Goal: Task Accomplishment & Management: Complete application form

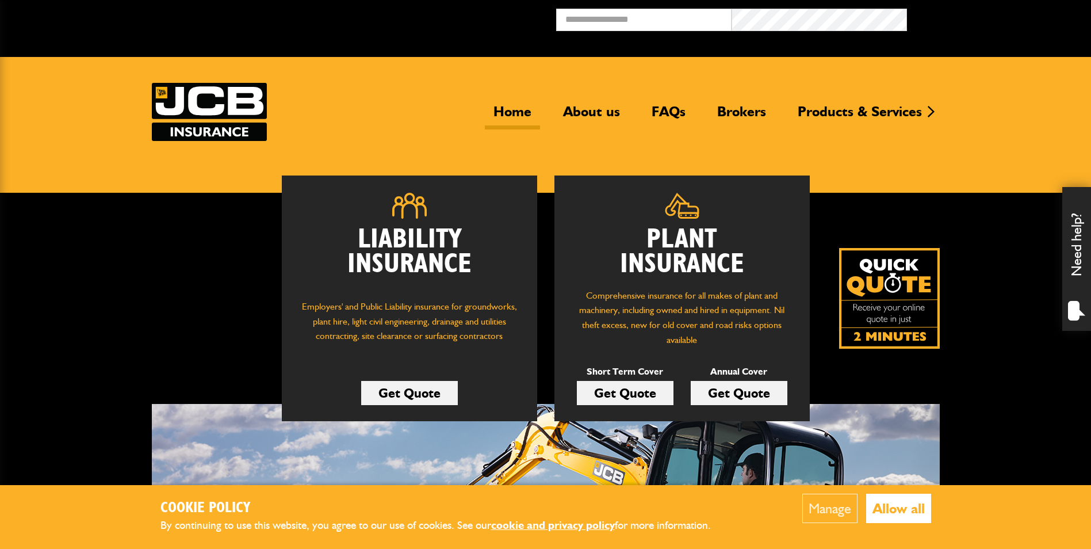
scroll to position [58, 0]
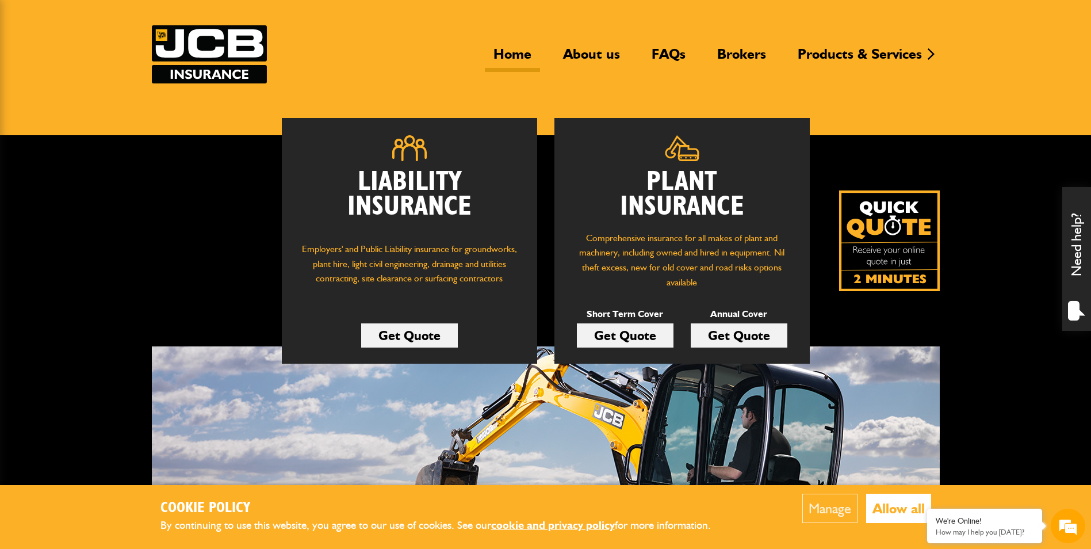
click at [701, 328] on link "Get Quote" at bounding box center [739, 335] width 97 height 24
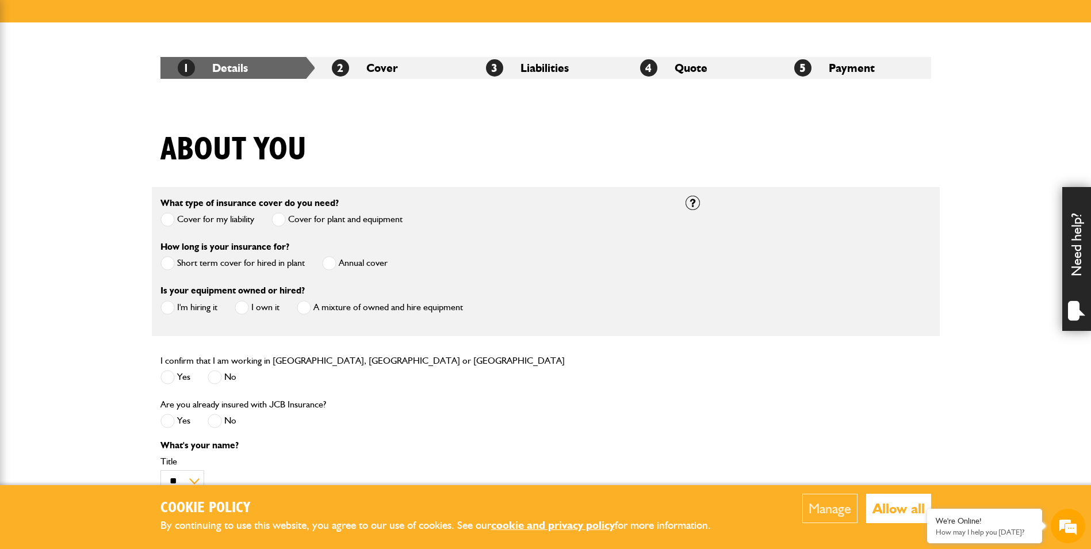
scroll to position [230, 0]
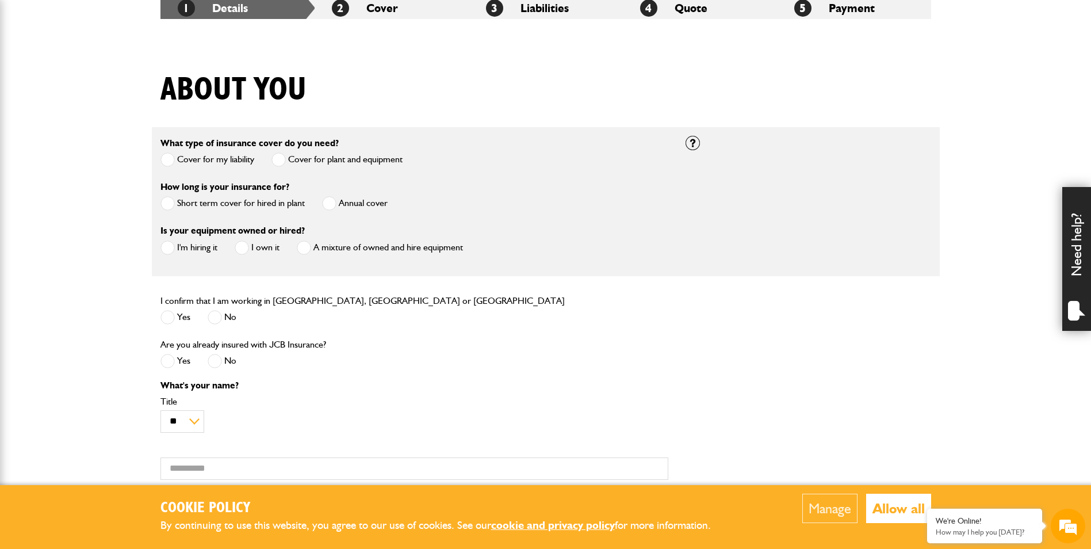
click at [333, 207] on span at bounding box center [329, 203] width 14 height 14
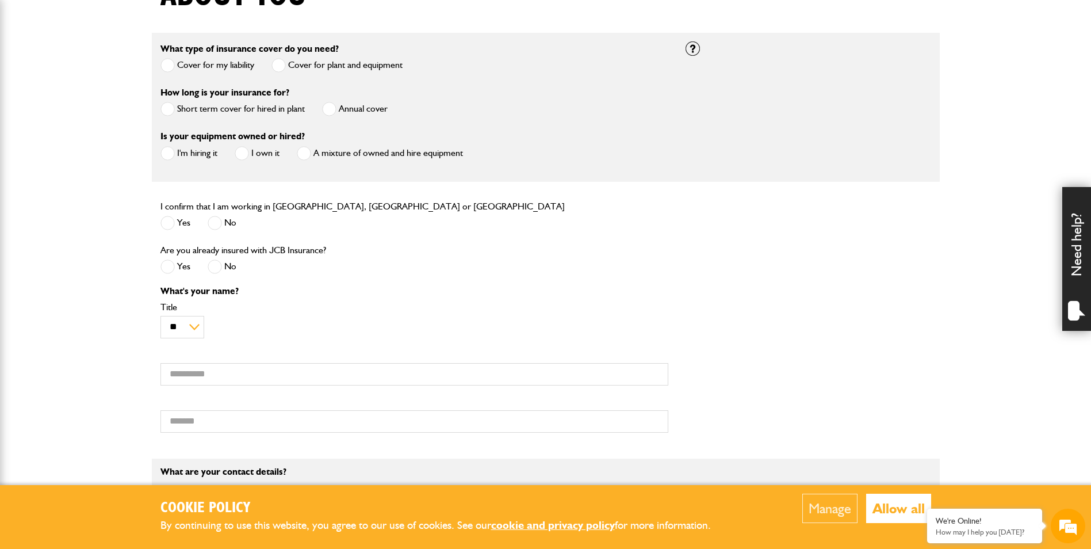
scroll to position [345, 0]
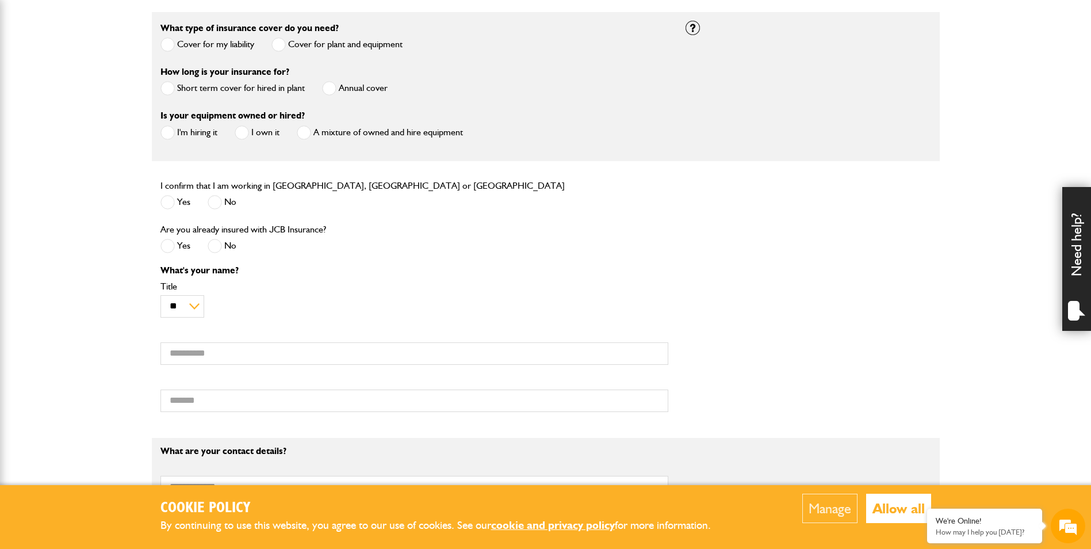
click at [165, 136] on span at bounding box center [168, 132] width 14 height 14
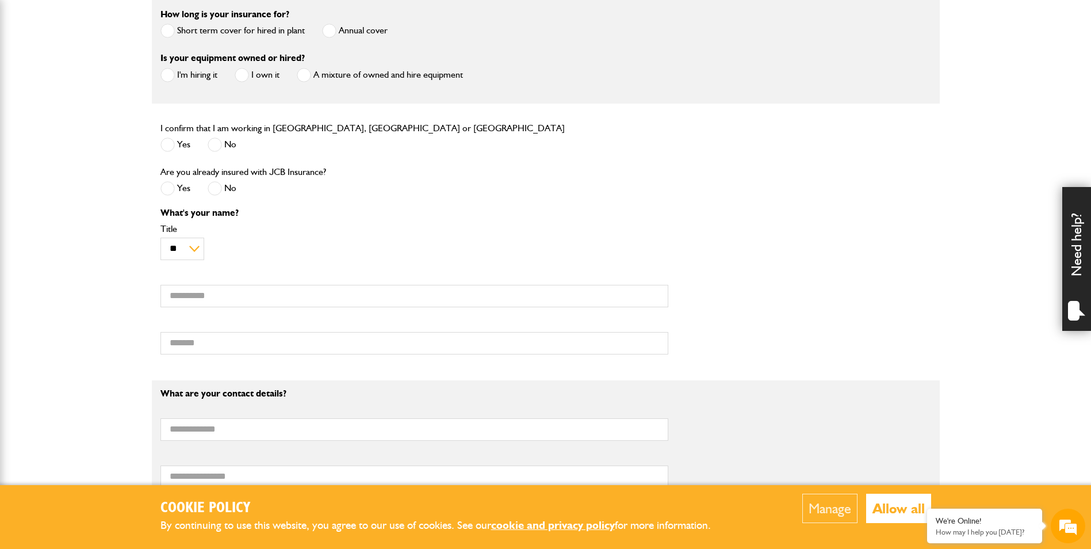
scroll to position [460, 0]
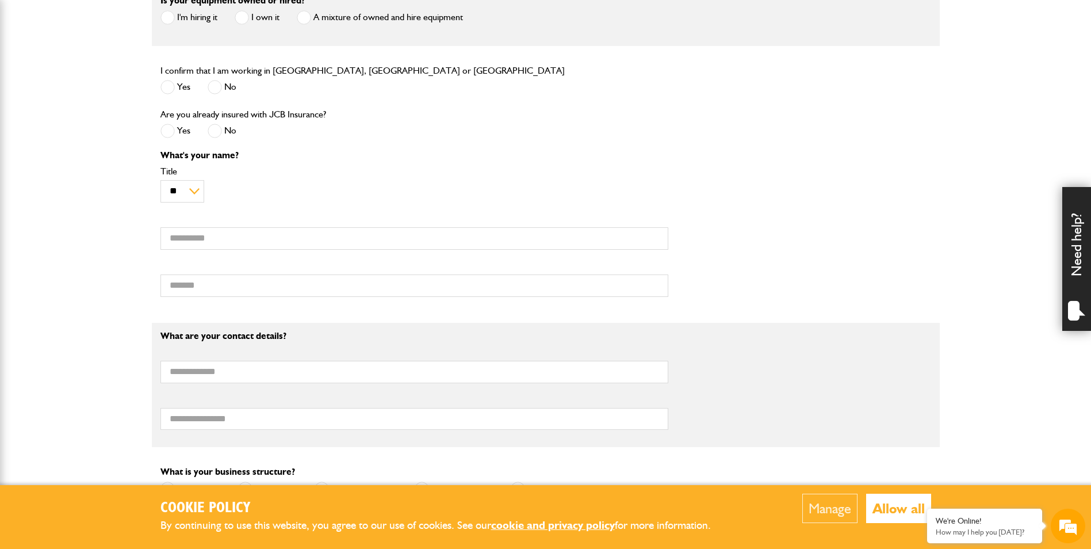
click at [168, 88] on span at bounding box center [168, 87] width 14 height 14
click at [217, 130] on span at bounding box center [215, 131] width 14 height 14
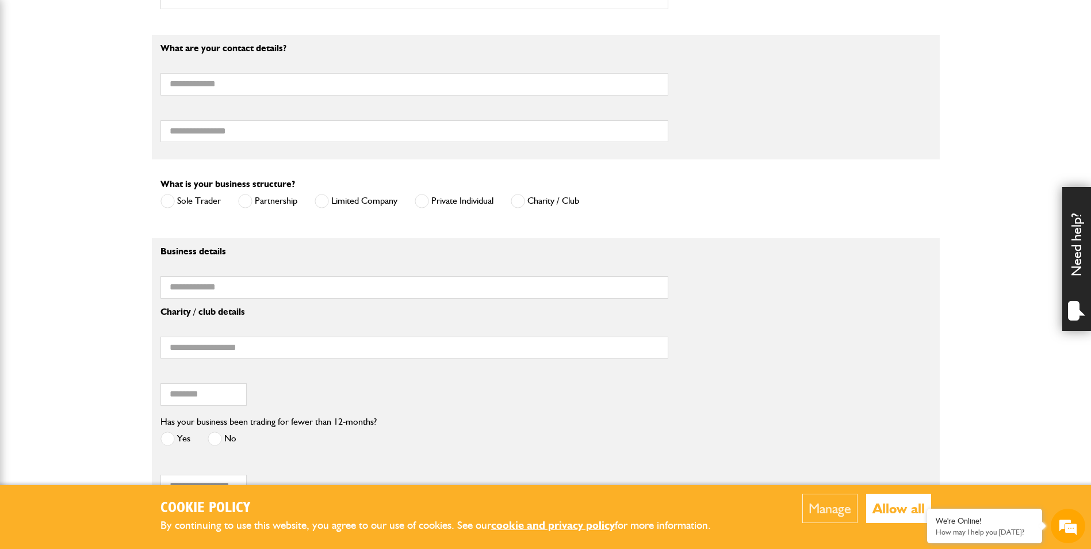
scroll to position [805, 0]
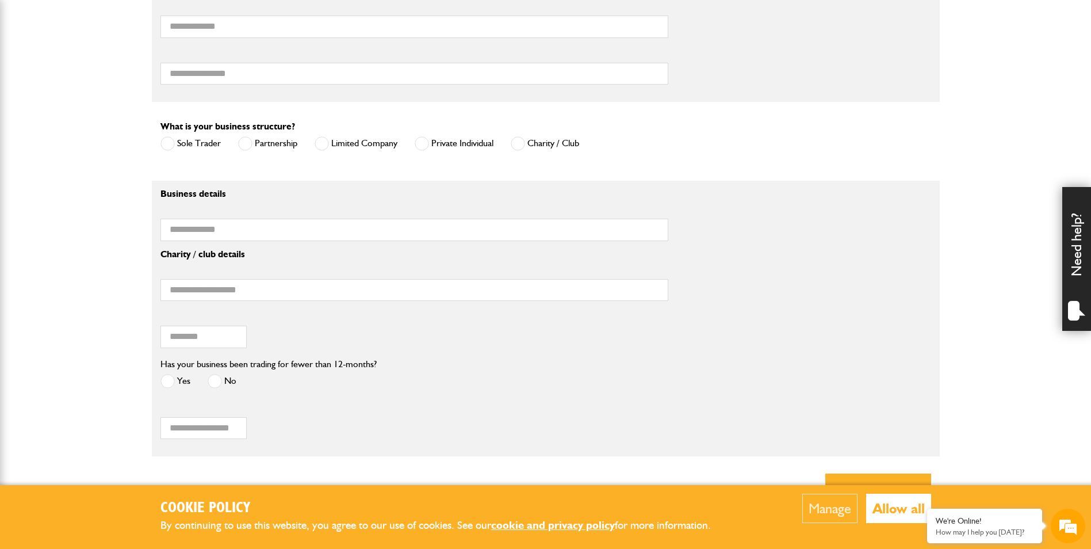
click at [324, 142] on span at bounding box center [322, 143] width 14 height 14
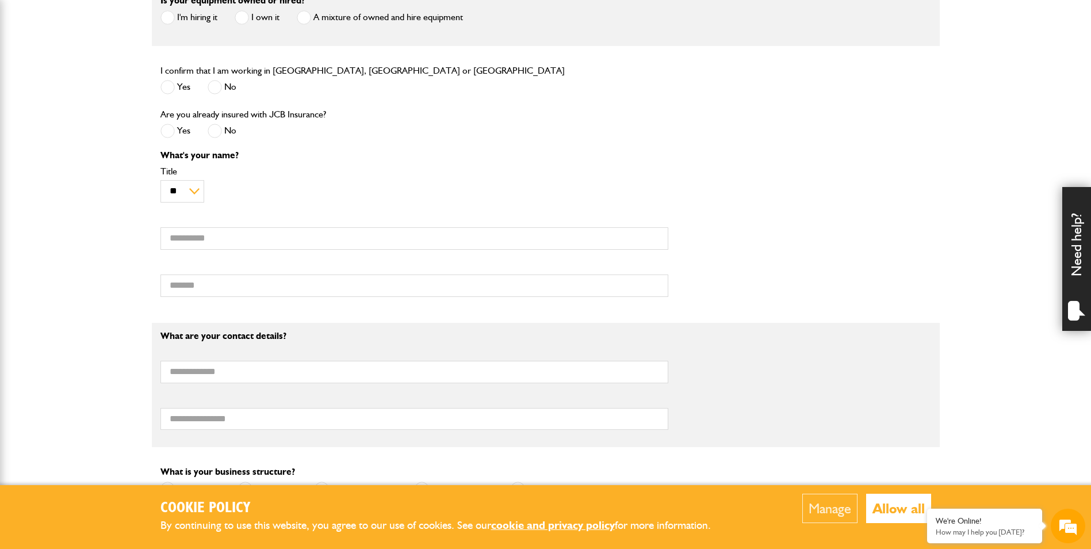
scroll to position [518, 0]
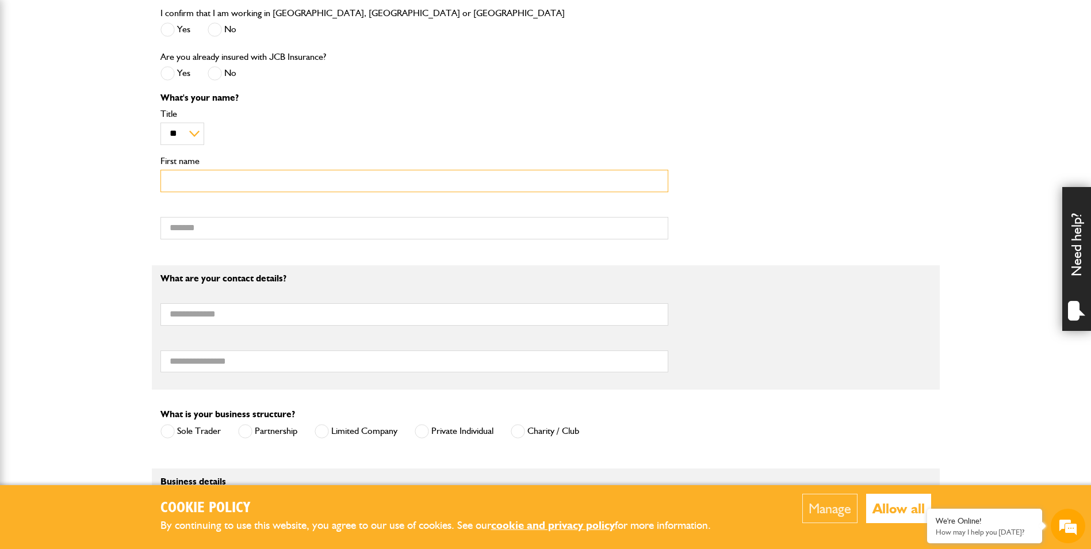
click at [191, 180] on input "First name" at bounding box center [415, 181] width 508 height 22
type input "****"
type input "*********"
type input "**********"
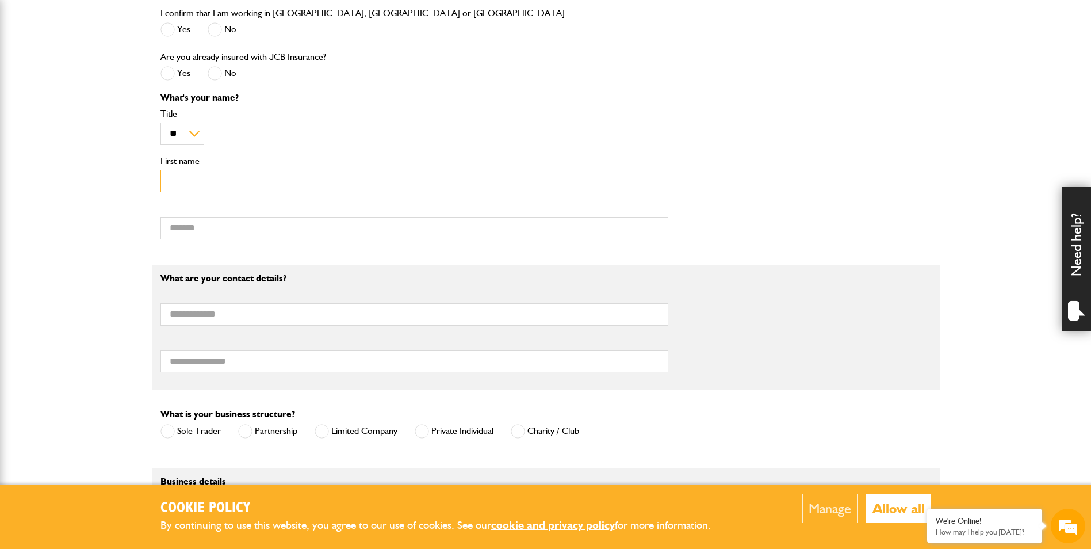
type input "**********"
click at [87, 257] on body "Cookie Policy By continuing to use this website, you agree to our use of cookie…" at bounding box center [545, 258] width 1091 height 1553
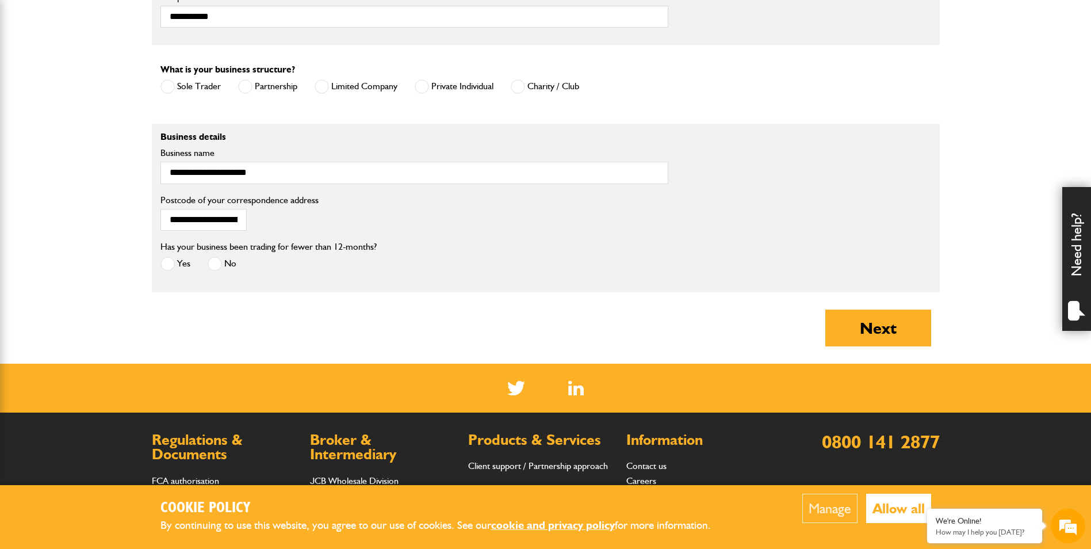
scroll to position [863, 0]
click at [216, 268] on span at bounding box center [215, 263] width 14 height 14
click at [852, 332] on button "Next" at bounding box center [879, 327] width 106 height 37
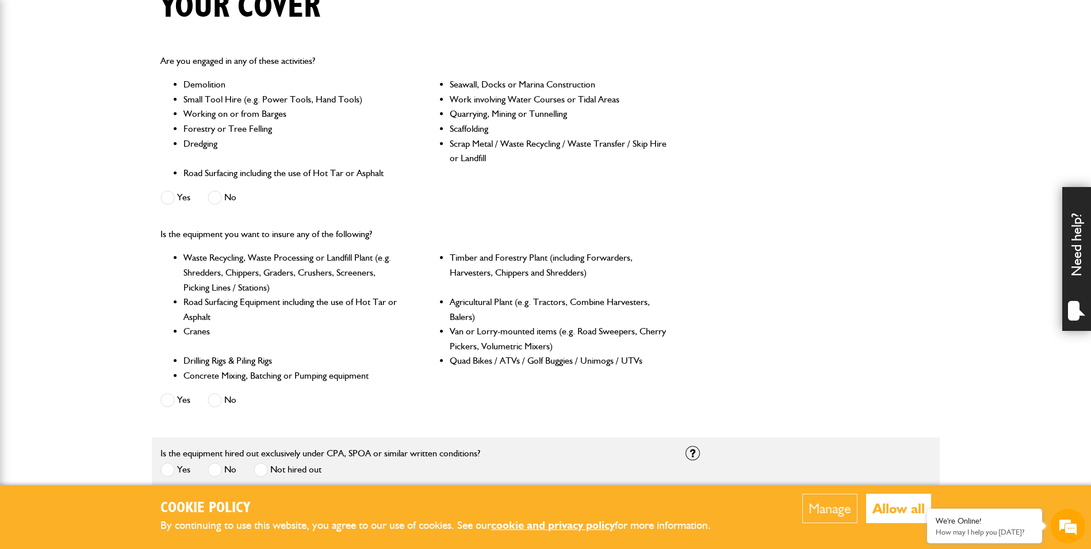
scroll to position [345, 0]
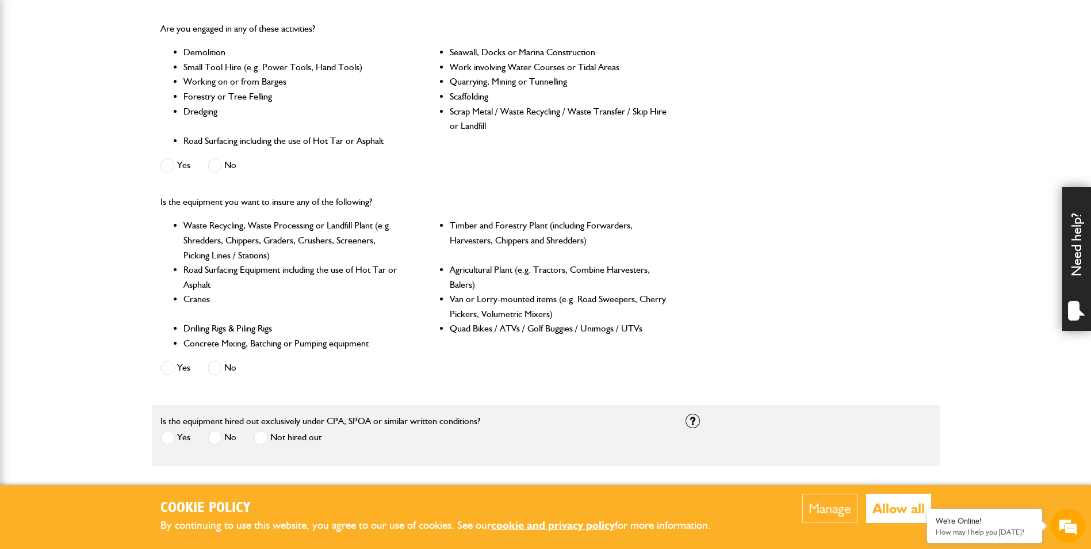
click at [218, 168] on span at bounding box center [215, 165] width 14 height 14
click at [217, 362] on span at bounding box center [215, 368] width 14 height 14
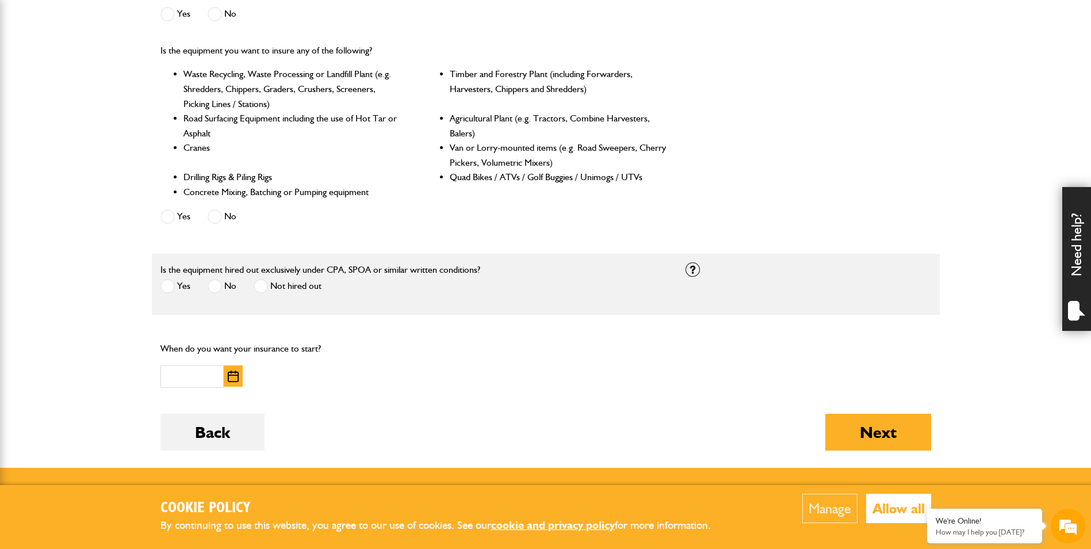
scroll to position [518, 0]
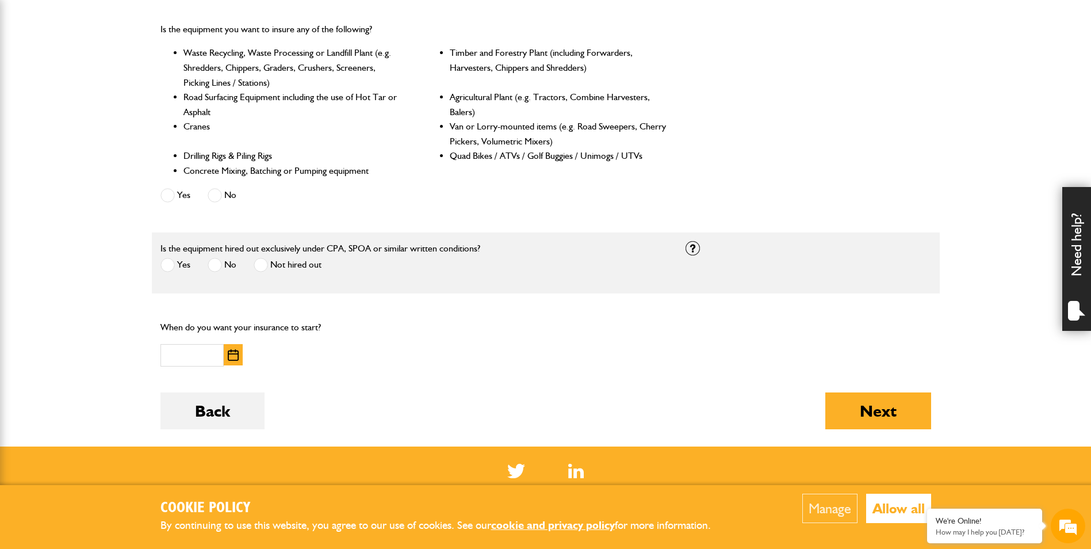
click at [170, 268] on span at bounding box center [168, 265] width 14 height 14
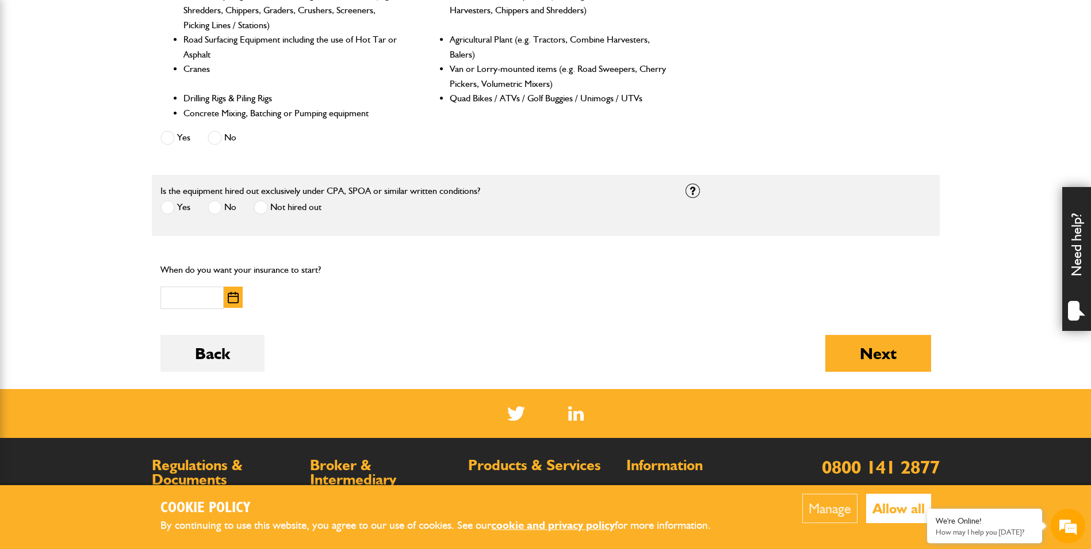
click at [234, 296] on img "button" at bounding box center [233, 298] width 11 height 12
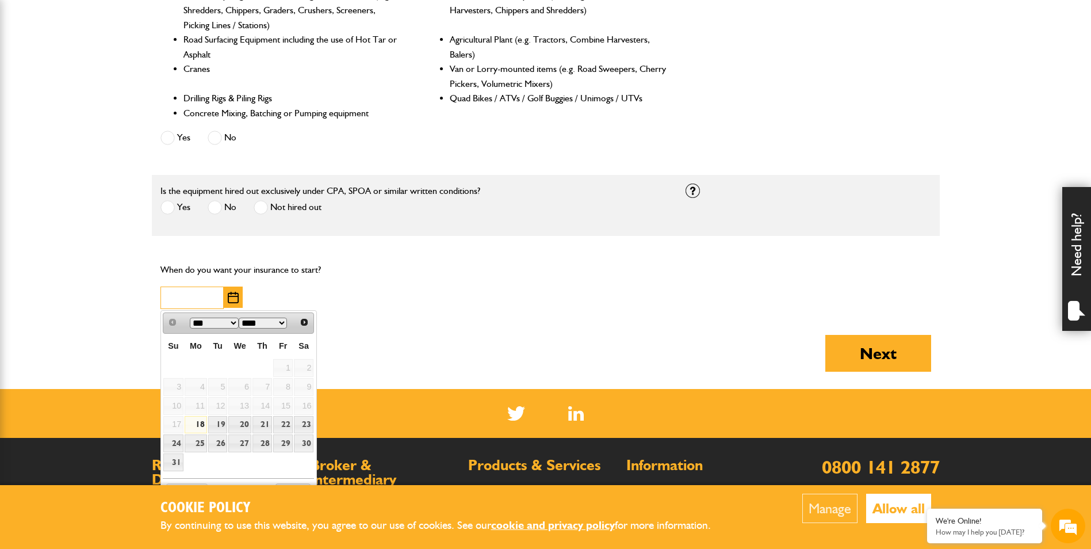
scroll to position [0, 0]
click at [245, 422] on link "20" at bounding box center [239, 425] width 22 height 18
type input "**********"
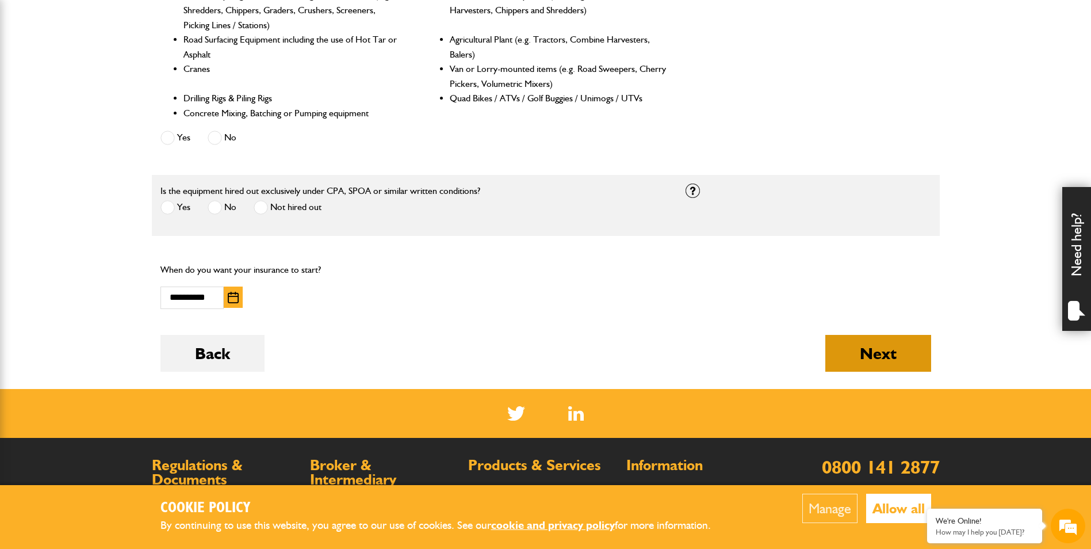
click at [882, 357] on button "Next" at bounding box center [879, 353] width 106 height 37
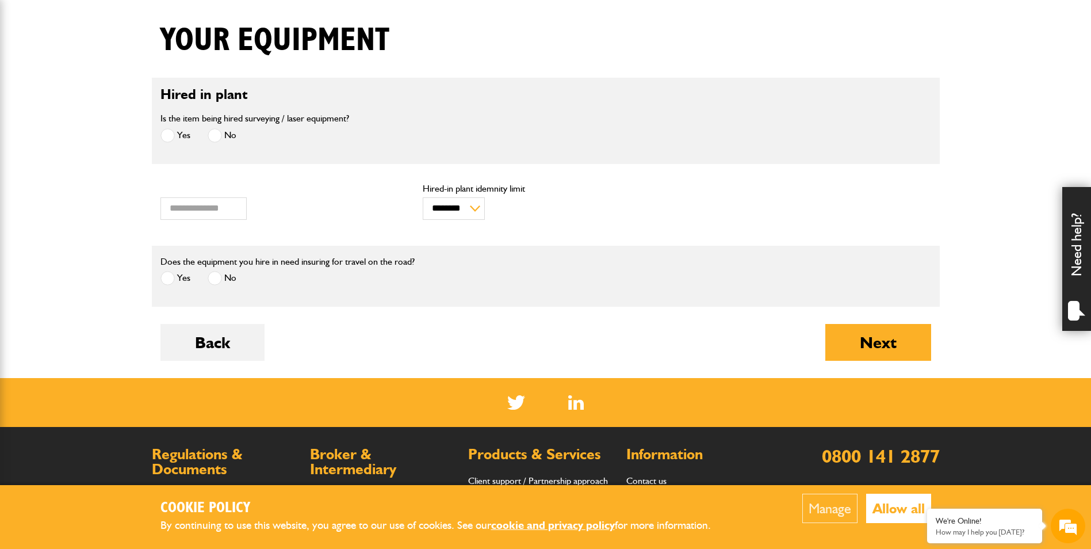
scroll to position [288, 0]
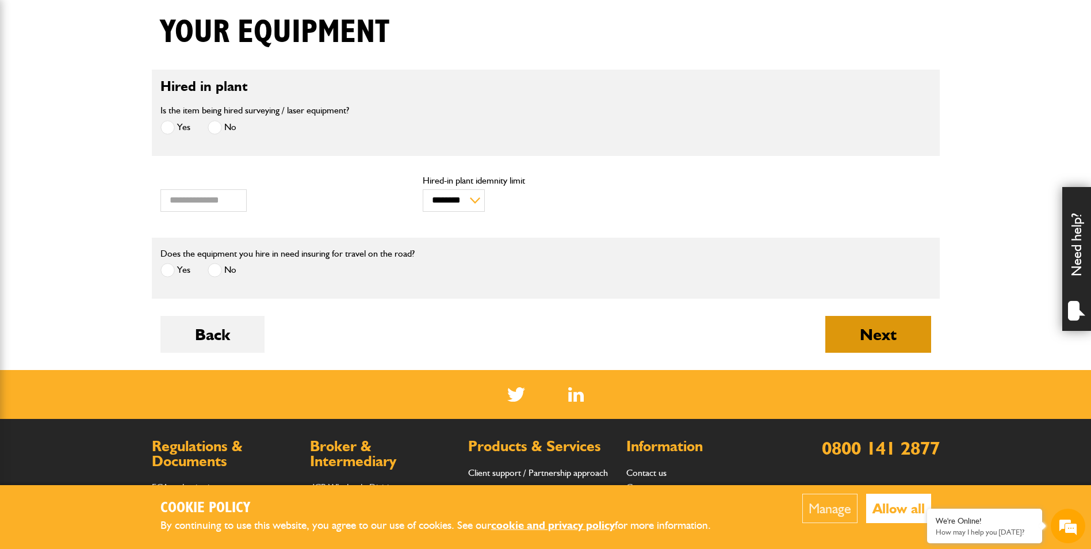
click at [850, 332] on button "Next" at bounding box center [879, 334] width 106 height 37
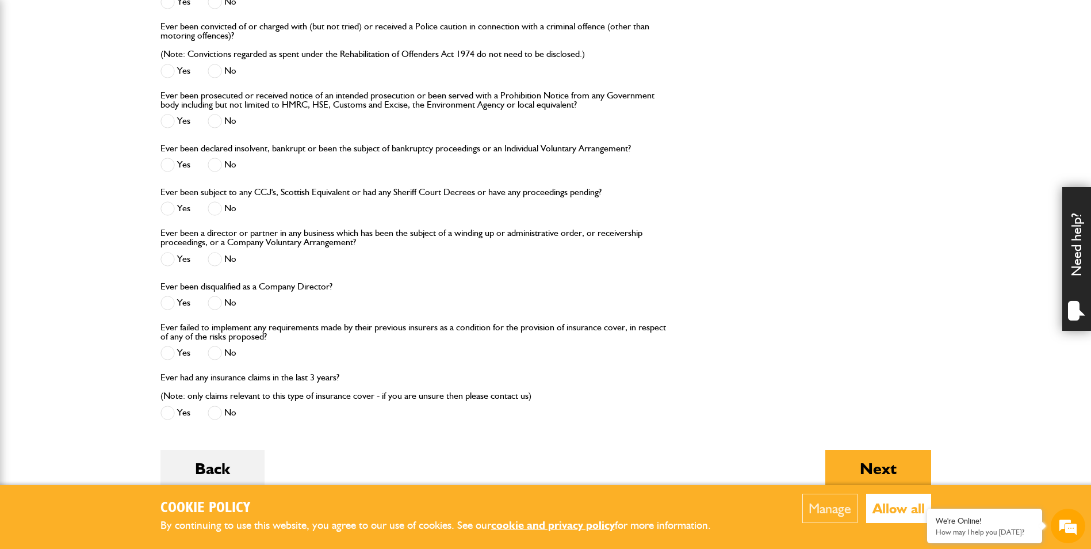
scroll to position [1208, 0]
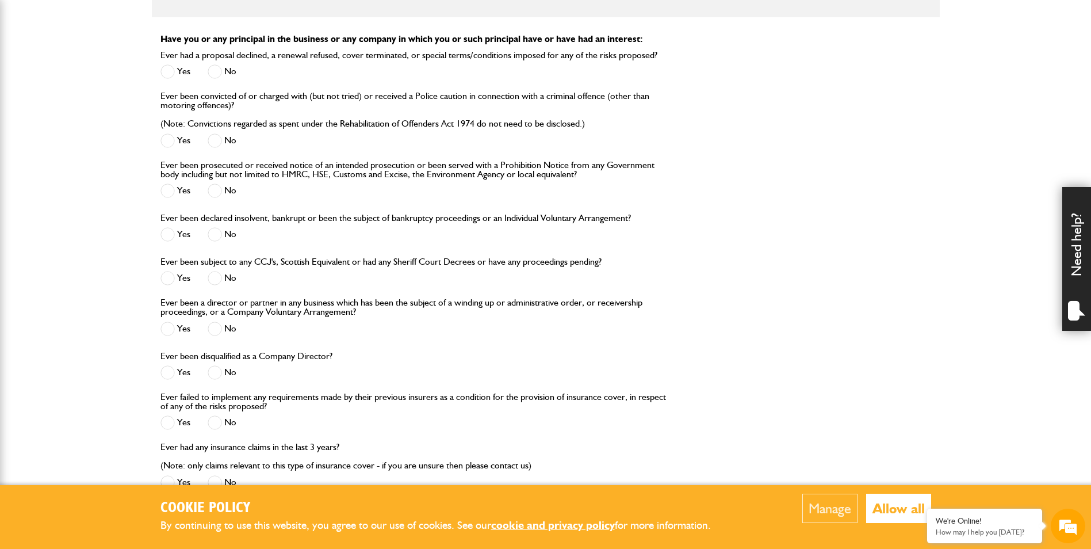
scroll to position [1093, 0]
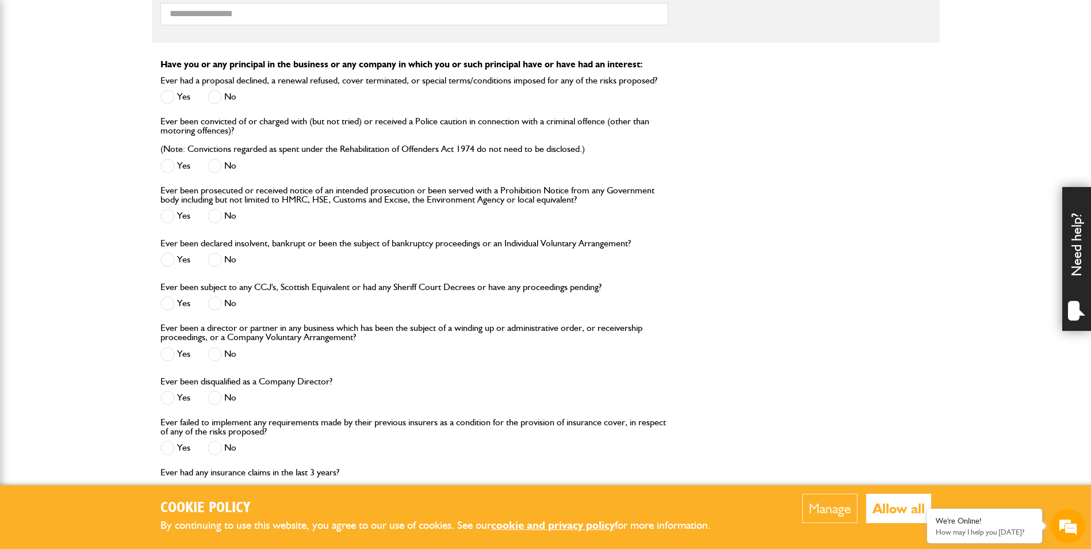
click at [161, 303] on span at bounding box center [168, 303] width 14 height 14
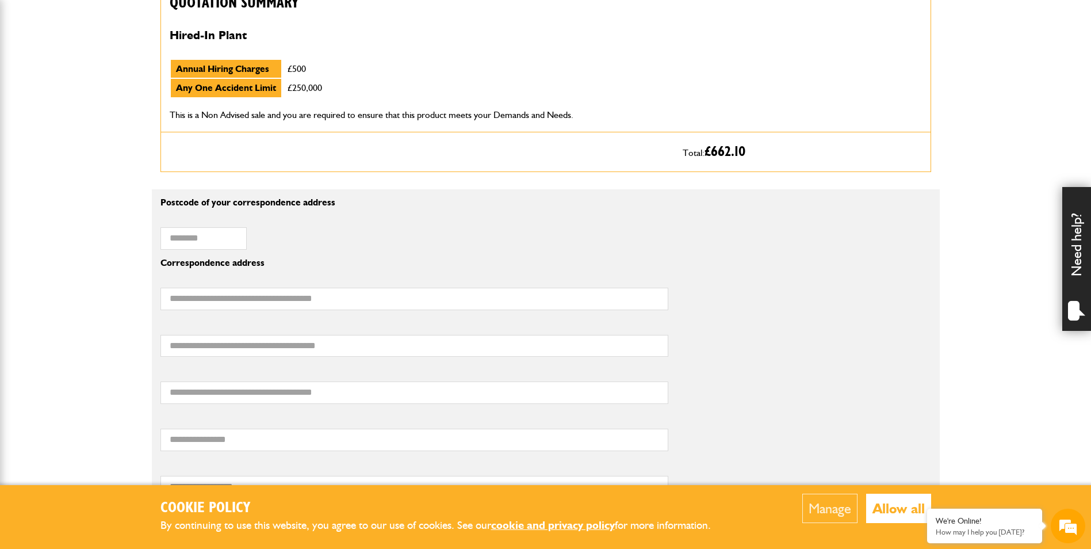
scroll to position [633, 0]
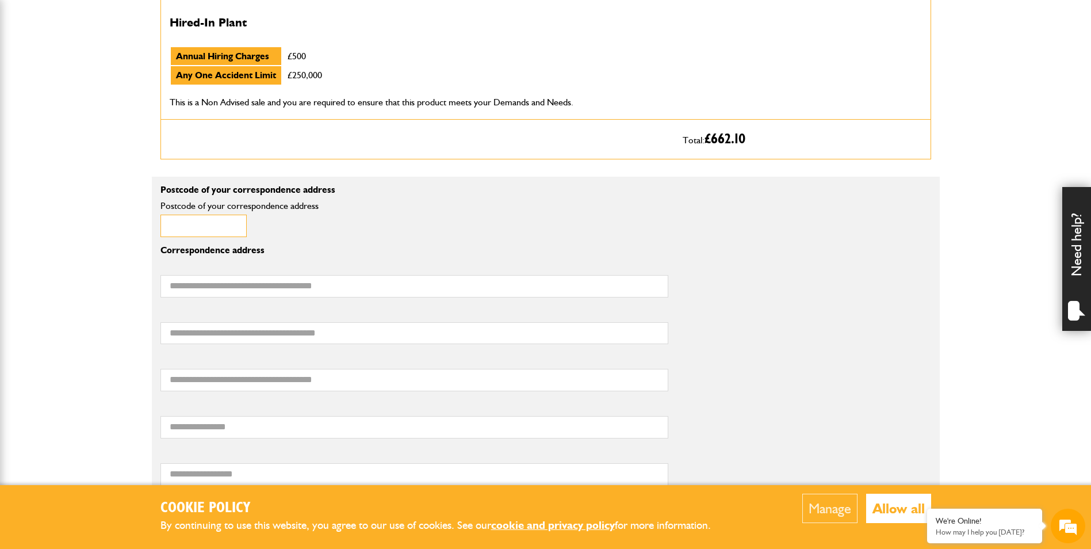
click at [220, 234] on input "Postcode of your correspondence address" at bounding box center [204, 226] width 86 height 22
drag, startPoint x: 244, startPoint y: 230, endPoint x: 108, endPoint y: 216, distance: 137.0
click at [108, 216] on body "Cookie Policy By continuing to use this website, you agree to our use of cookie…" at bounding box center [545, 376] width 1091 height 2019
type input "*****"
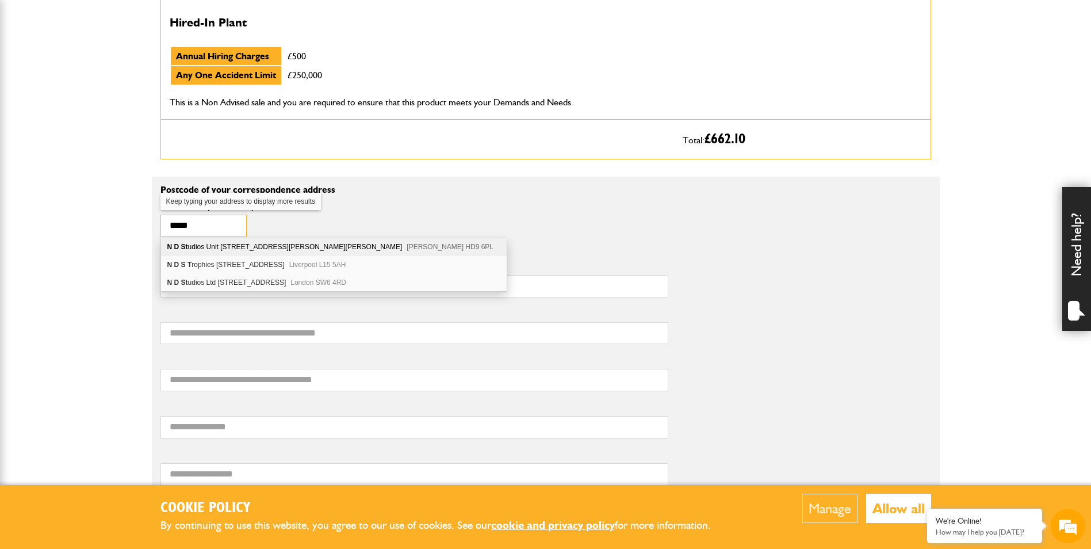
drag, startPoint x: 215, startPoint y: 217, endPoint x: 135, endPoint y: 212, distance: 80.7
click at [135, 212] on body "Cookie Policy By continuing to use this website, you agree to our use of cookie…" at bounding box center [545, 376] width 1091 height 2019
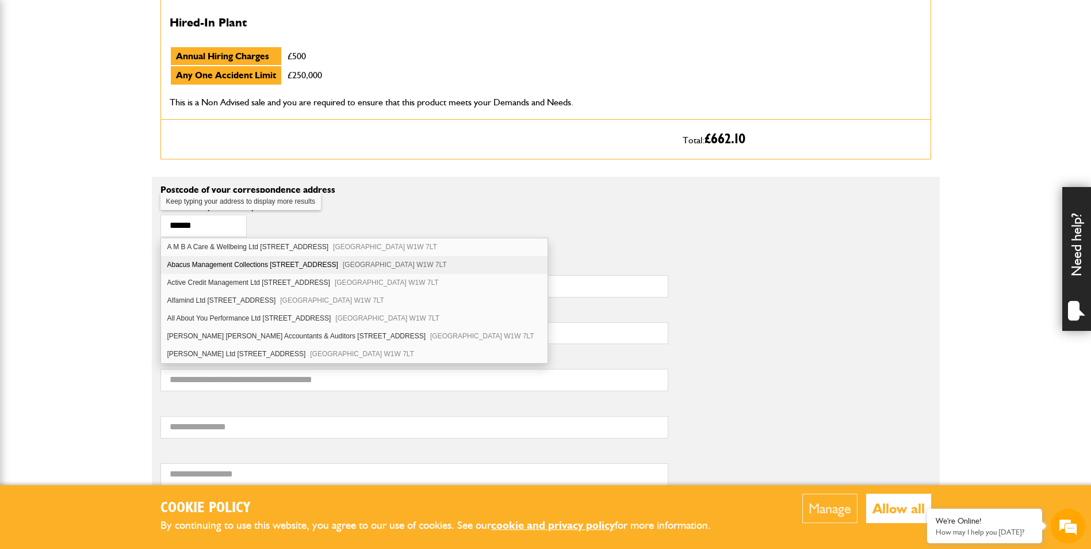
click at [222, 266] on div "Abacus Management Collections [STREET_ADDRESS]" at bounding box center [354, 265] width 387 height 18
type input "*******"
type input "**********"
type input "******"
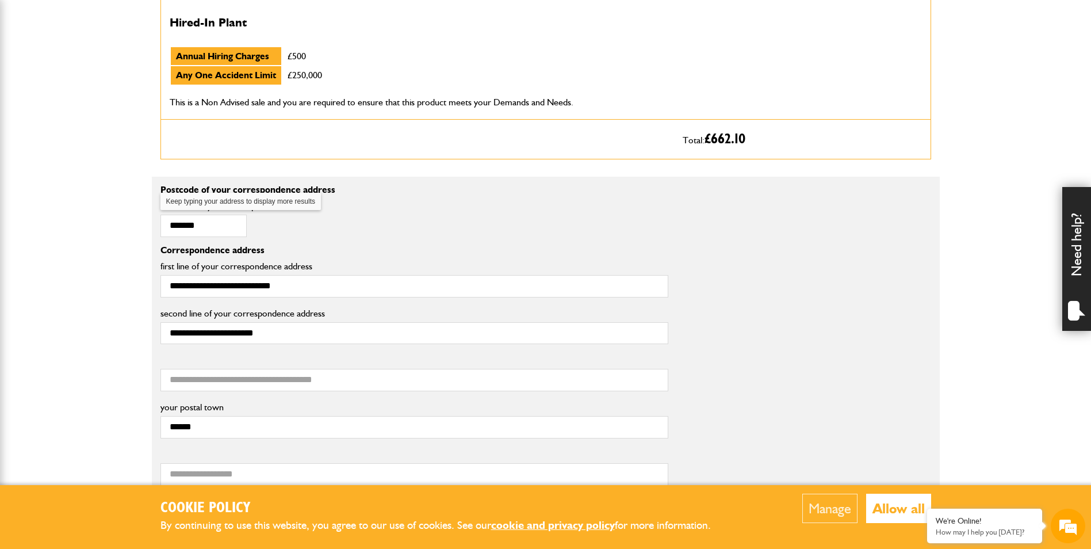
click at [131, 284] on body "Cookie Policy By continuing to use this website, you agree to our use of cookie…" at bounding box center [545, 376] width 1091 height 2019
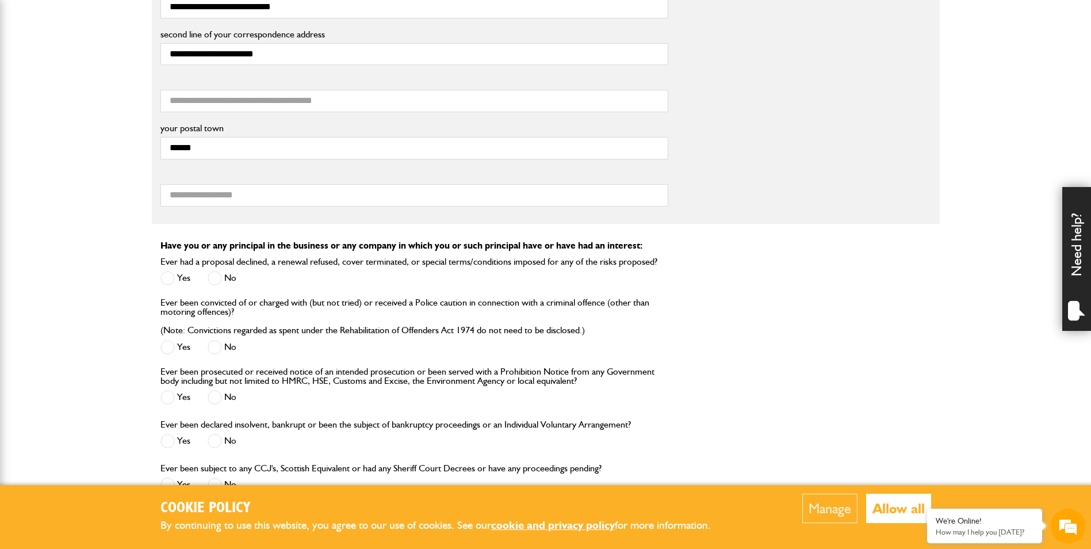
scroll to position [921, 0]
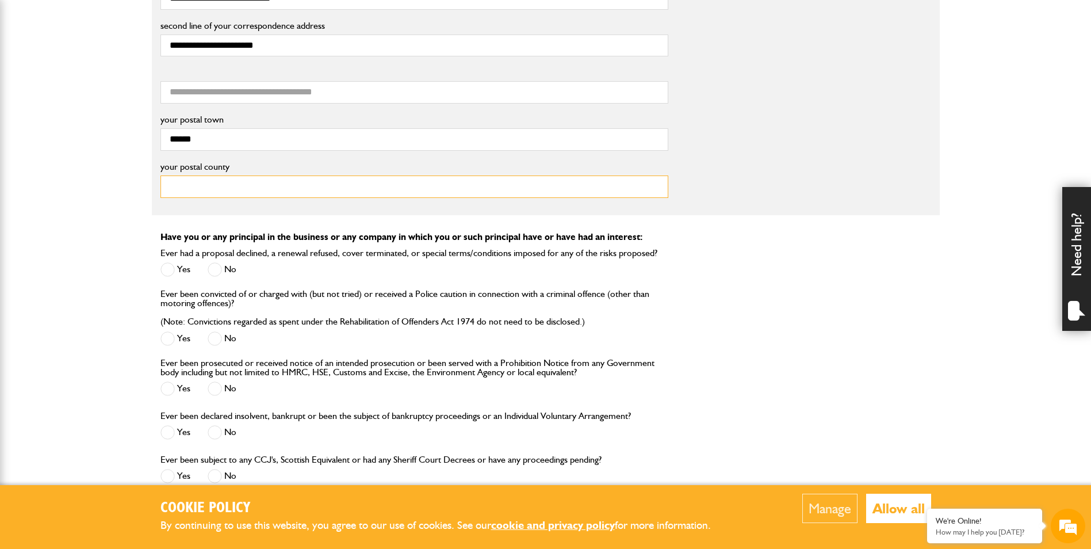
click at [235, 183] on input "your postal county" at bounding box center [415, 186] width 508 height 22
type input "******"
drag, startPoint x: 0, startPoint y: 328, endPoint x: 44, endPoint y: 317, distance: 45.1
click at [26, 320] on body "Cookie Policy By continuing to use this website, you agree to our use of cookie…" at bounding box center [545, 88] width 1091 height 2019
click at [213, 268] on span at bounding box center [215, 269] width 14 height 14
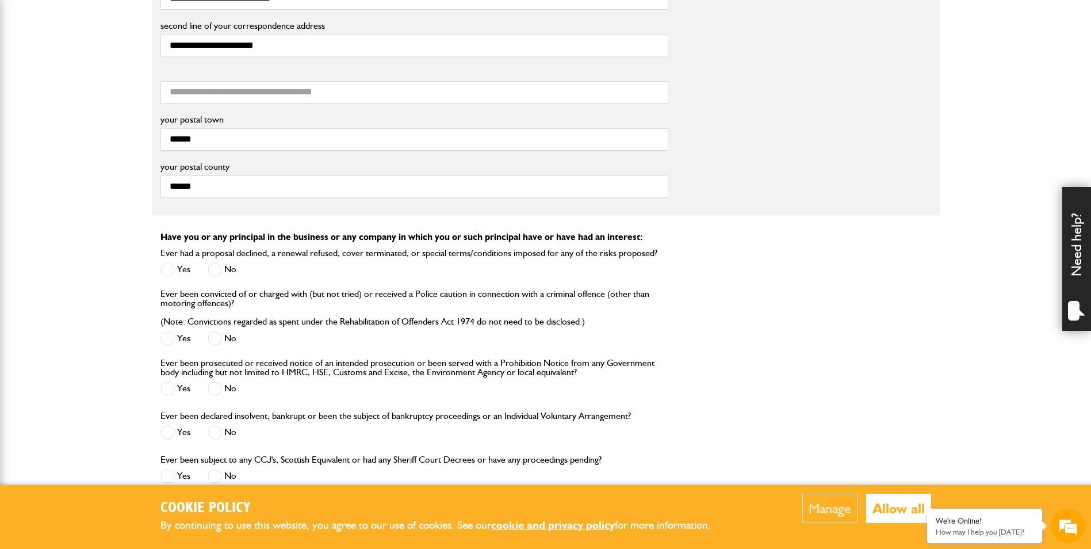
drag, startPoint x: 216, startPoint y: 337, endPoint x: 207, endPoint y: 357, distance: 22.1
click at [215, 337] on span at bounding box center [215, 338] width 14 height 14
click at [209, 391] on span at bounding box center [215, 388] width 14 height 14
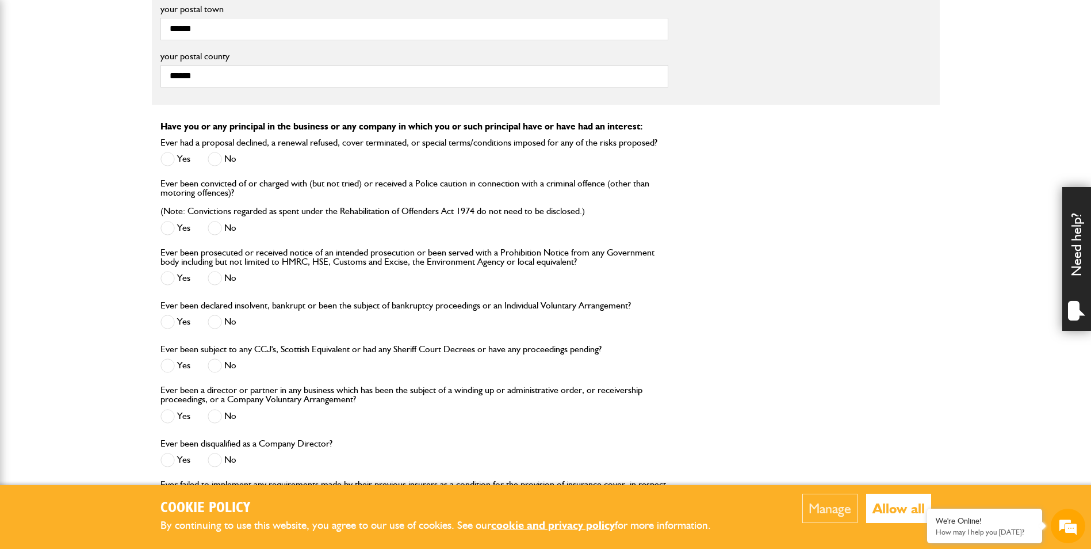
scroll to position [1036, 0]
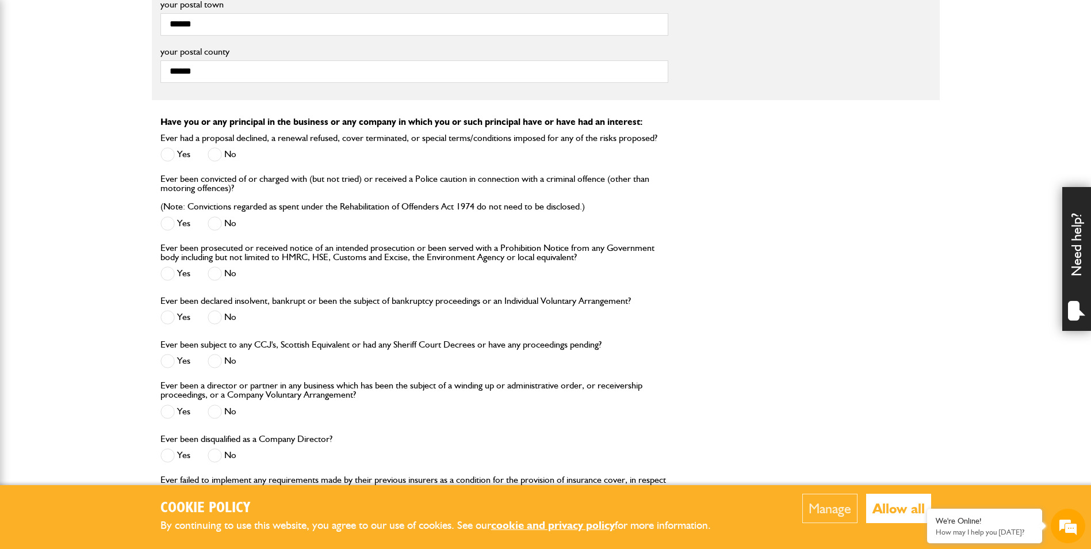
click at [212, 319] on span at bounding box center [215, 317] width 14 height 14
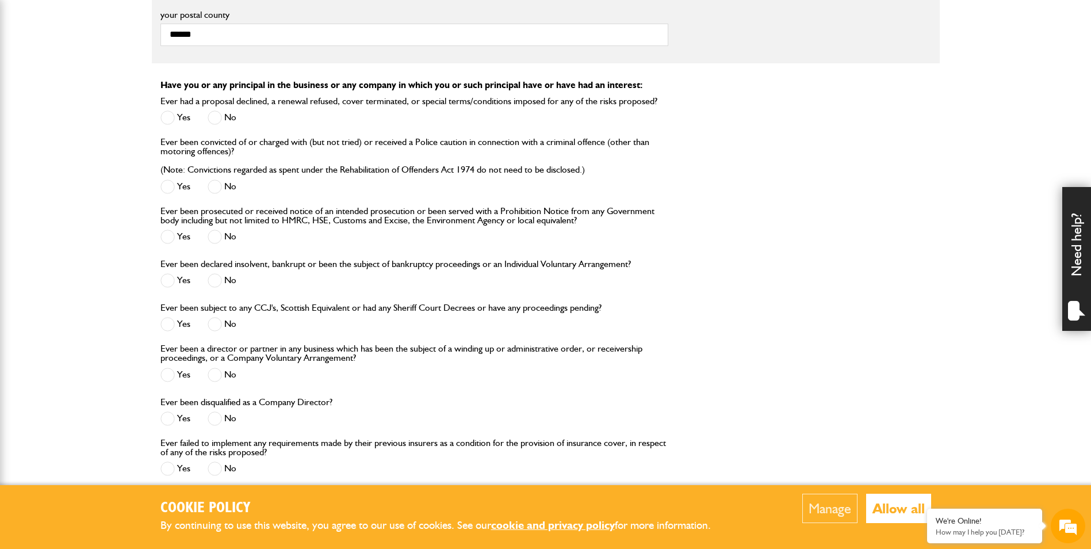
scroll to position [1093, 0]
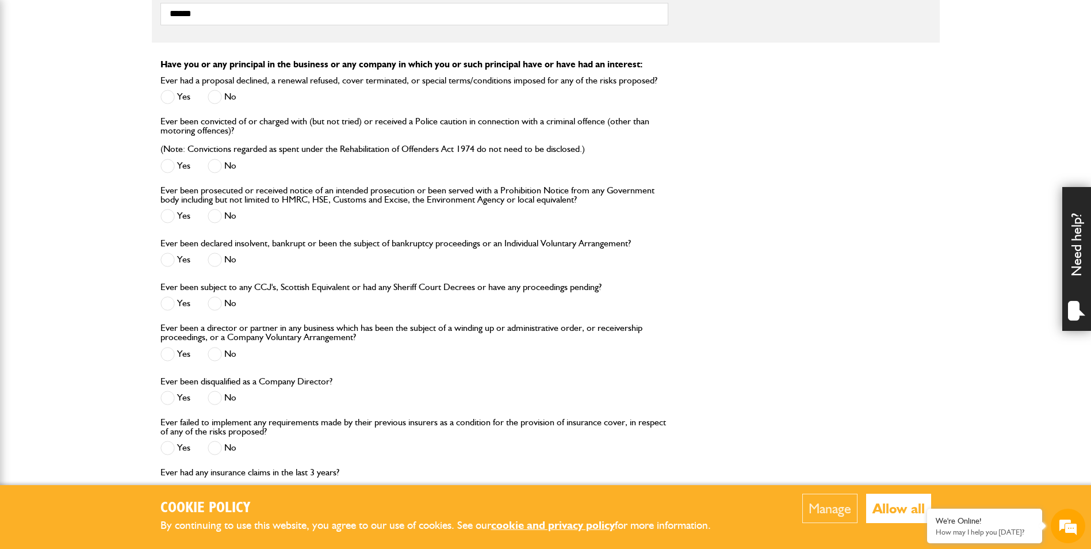
click at [218, 354] on span at bounding box center [215, 354] width 14 height 14
click at [215, 402] on span at bounding box center [215, 398] width 14 height 14
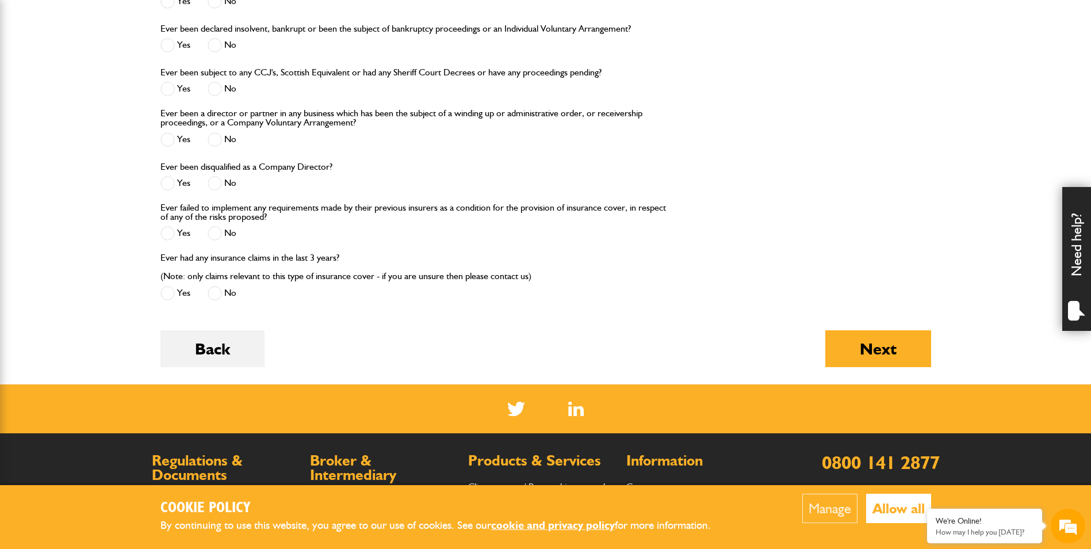
scroll to position [1323, 0]
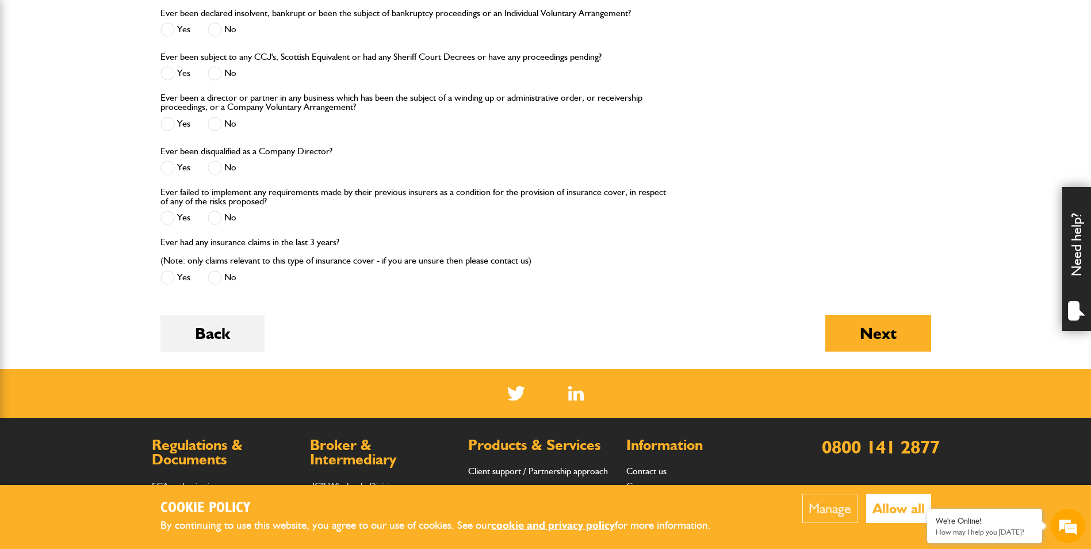
click at [213, 216] on span at bounding box center [215, 218] width 14 height 14
click at [211, 277] on span at bounding box center [215, 277] width 14 height 14
click at [914, 338] on button "Next" at bounding box center [879, 333] width 106 height 37
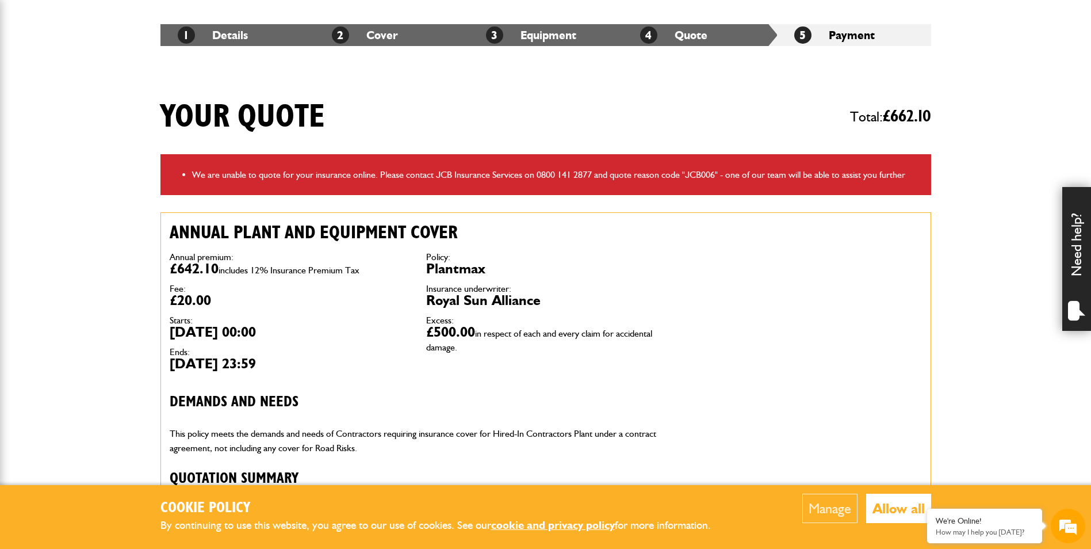
scroll to position [204, 0]
click at [885, 513] on button "Allow all" at bounding box center [898, 508] width 65 height 29
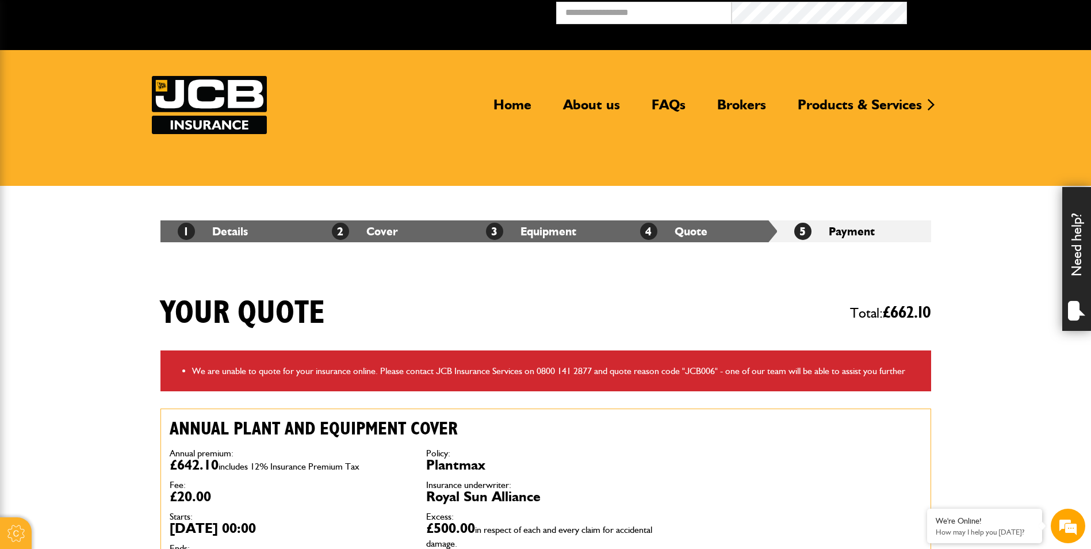
scroll to position [0, 0]
